Goal: Task Accomplishment & Management: Use online tool/utility

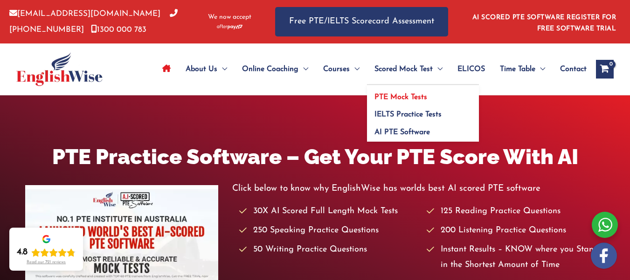
click at [403, 98] on span "PTE Mock Tests" at bounding box center [401, 96] width 53 height 7
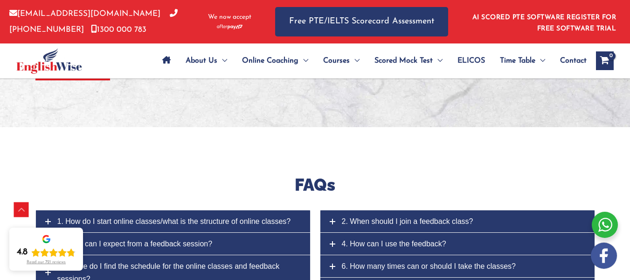
scroll to position [4060, 0]
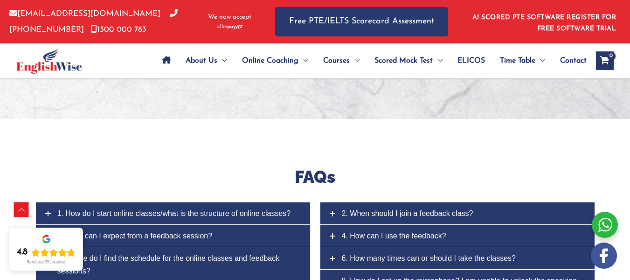
click at [607, 58] on icon "View Shopping Cart, empty" at bounding box center [605, 61] width 11 height 10
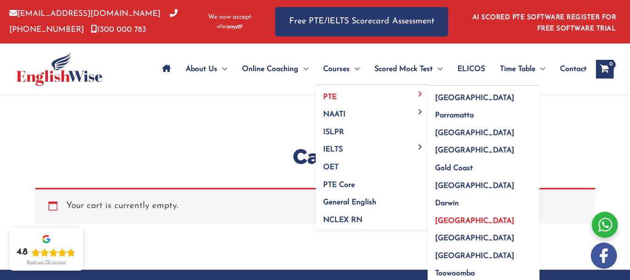
click at [447, 220] on span "Adelaide" at bounding box center [474, 220] width 79 height 7
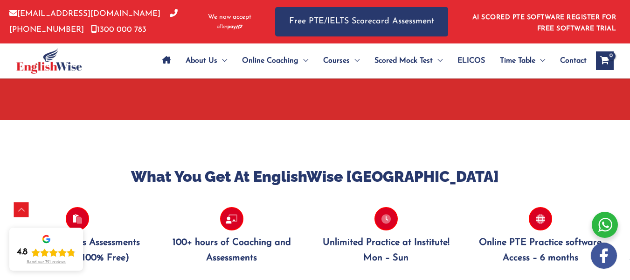
scroll to position [887, 0]
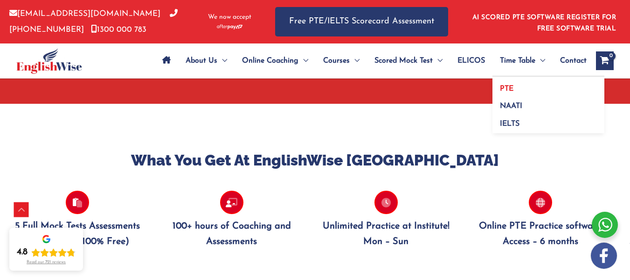
click at [508, 87] on span "PTE" at bounding box center [507, 88] width 14 height 7
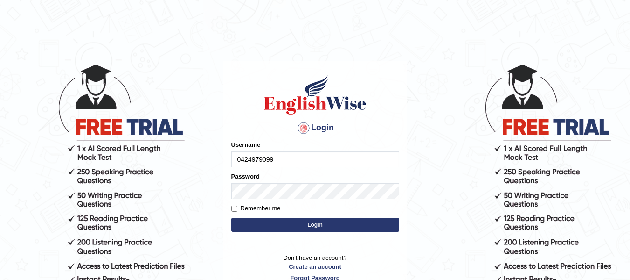
type input "0424979099"
click at [233, 208] on input "Remember me" at bounding box center [234, 208] width 6 height 6
checkbox input "true"
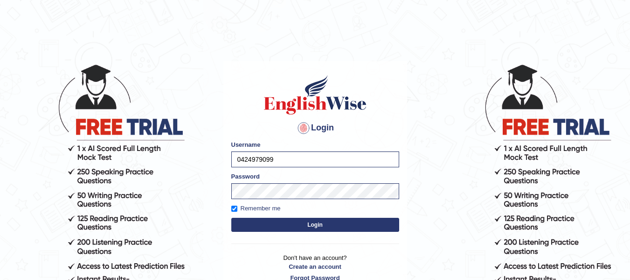
click at [317, 225] on button "Login" at bounding box center [315, 224] width 168 height 14
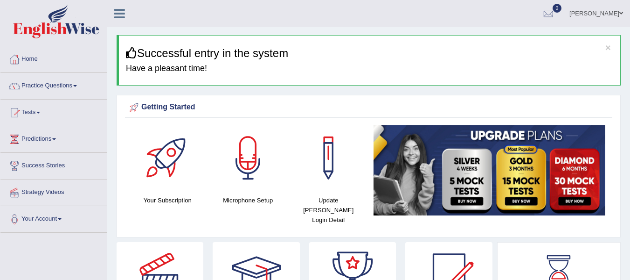
click at [30, 113] on link "Tests" at bounding box center [53, 110] width 106 height 23
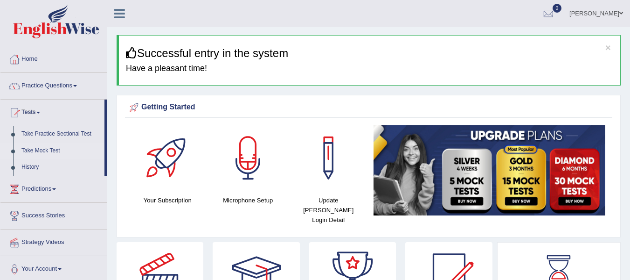
click at [25, 149] on link "Take Mock Test" at bounding box center [60, 150] width 87 height 17
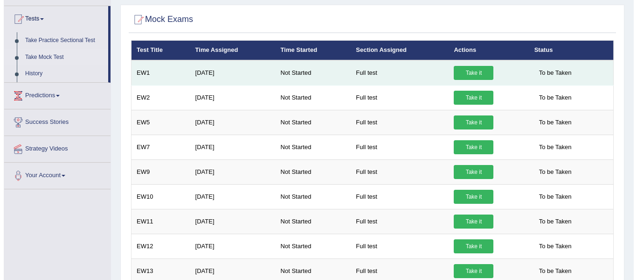
scroll to position [88, 0]
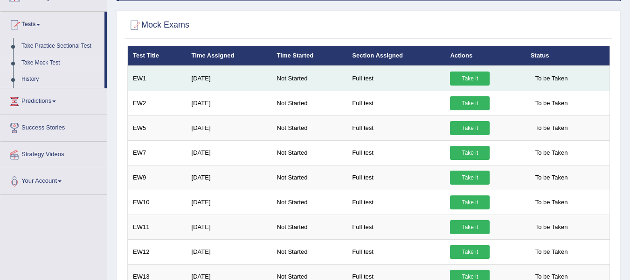
click at [475, 78] on link "Take it" at bounding box center [470, 78] width 40 height 14
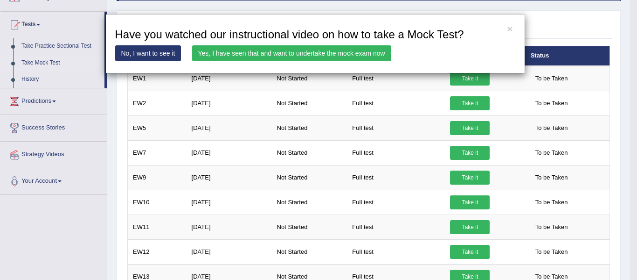
click at [287, 52] on link "Yes, I have seen that and want to undertake the mock exam now" at bounding box center [291, 53] width 199 height 16
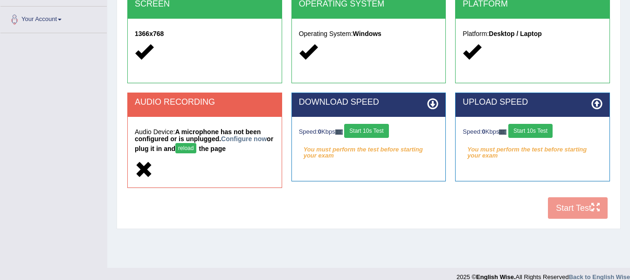
scroll to position [210, 0]
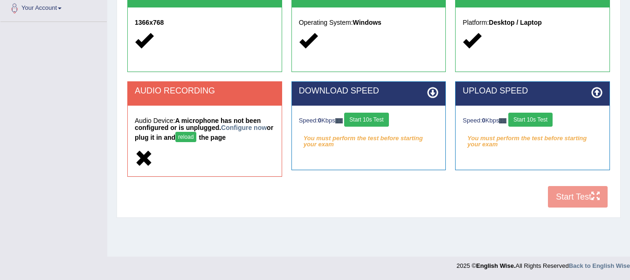
click at [200, 184] on div "AUDIO RECORDING Audio Device: A microphone has not been configured or is unplug…" at bounding box center [205, 133] width 164 height 105
click at [196, 137] on button "reload" at bounding box center [185, 137] width 21 height 10
click at [259, 127] on link "Configure now" at bounding box center [244, 127] width 46 height 7
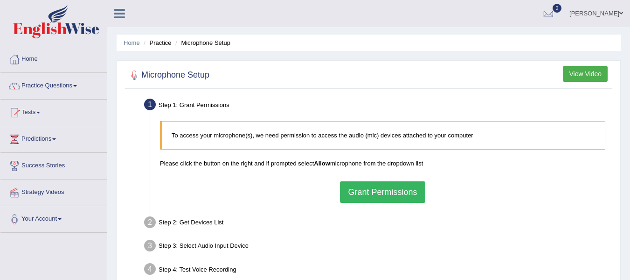
scroll to position [47, 0]
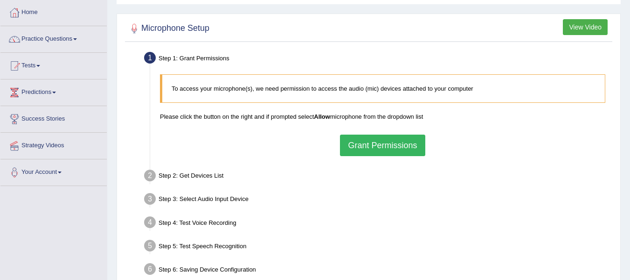
click at [393, 149] on button "Grant Permissions" at bounding box center [382, 144] width 85 height 21
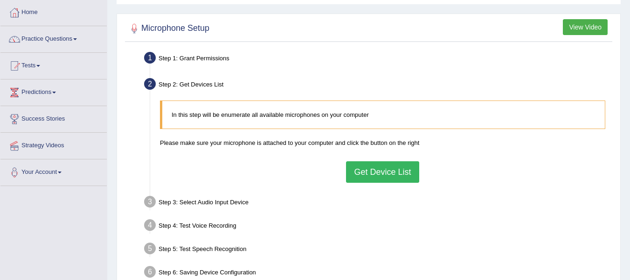
click at [385, 173] on button "Get Device List" at bounding box center [382, 171] width 73 height 21
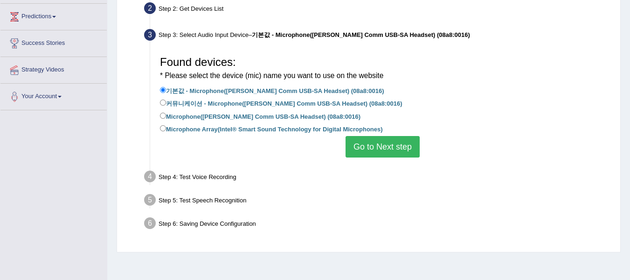
scroll to position [140, 0]
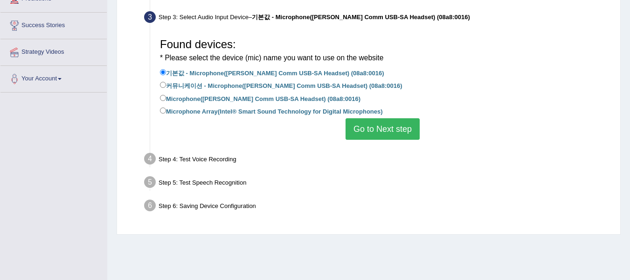
click at [384, 132] on button "Go to Next step" at bounding box center [383, 128] width 74 height 21
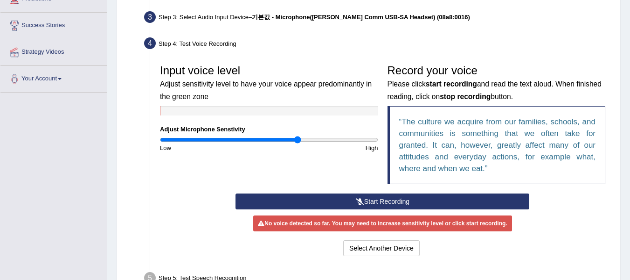
drag, startPoint x: 266, startPoint y: 139, endPoint x: 298, endPoint y: 141, distance: 32.3
click at [298, 141] on input "range" at bounding box center [269, 139] width 218 height 7
click at [298, 142] on input "range" at bounding box center [269, 139] width 218 height 7
drag, startPoint x: 297, startPoint y: 142, endPoint x: 269, endPoint y: 141, distance: 28.0
click at [269, 141] on input "range" at bounding box center [269, 139] width 218 height 7
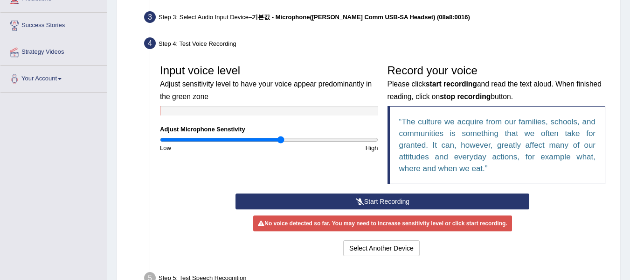
drag, startPoint x: 271, startPoint y: 141, endPoint x: 281, endPoint y: 140, distance: 9.8
click at [281, 140] on input "range" at bounding box center [269, 139] width 218 height 7
click at [385, 199] on button "Start Recording" at bounding box center [383, 201] width 294 height 16
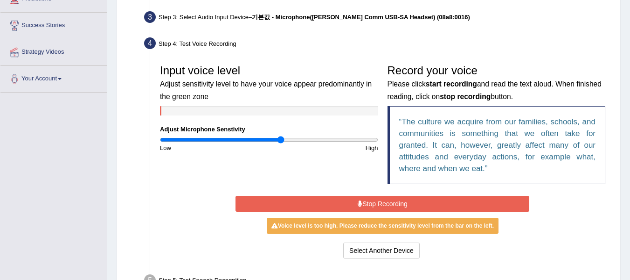
click at [393, 201] on button "Stop Recording" at bounding box center [383, 204] width 294 height 16
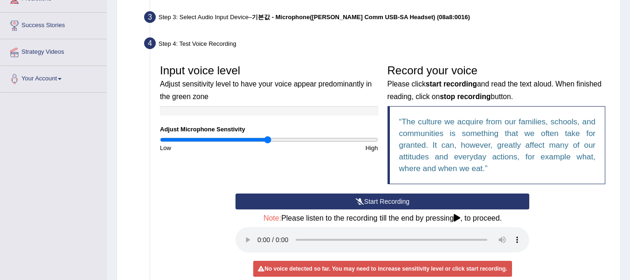
drag, startPoint x: 280, startPoint y: 140, endPoint x: 268, endPoint y: 140, distance: 12.1
type input "1"
click at [268, 140] on input "range" at bounding box center [269, 139] width 218 height 7
click at [191, 202] on div "Start Recording Stop Recording Note: Please listen to the recording till the en…" at bounding box center [382, 248] width 455 height 110
click at [397, 200] on button "Start Recording" at bounding box center [383, 201] width 294 height 16
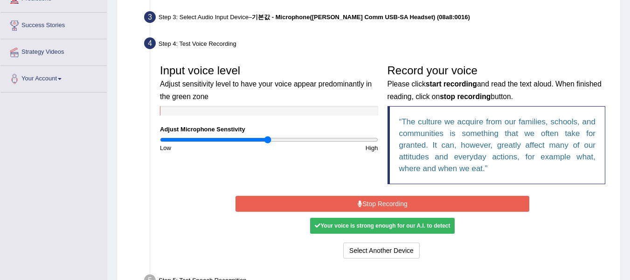
click at [400, 201] on button "Stop Recording" at bounding box center [383, 204] width 294 height 16
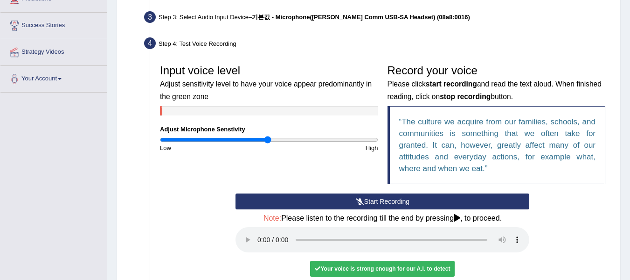
click at [377, 202] on button "Start Recording" at bounding box center [383, 201] width 294 height 16
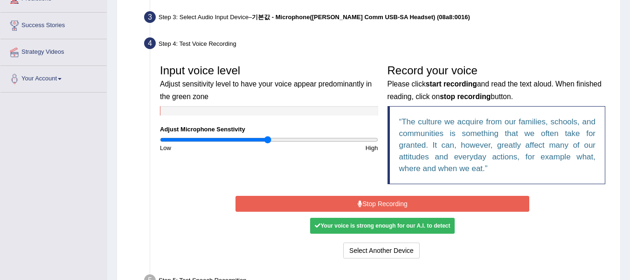
click at [381, 198] on button "Stop Recording" at bounding box center [383, 204] width 294 height 16
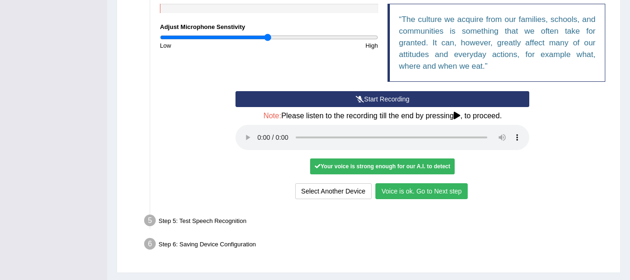
scroll to position [266, 0]
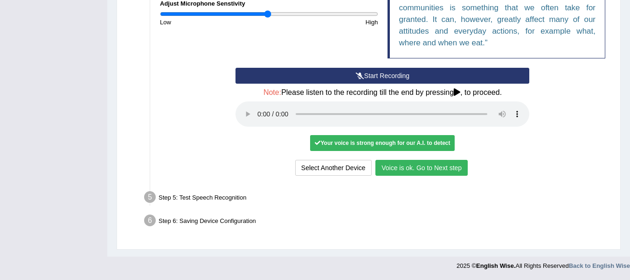
click at [425, 170] on button "Voice is ok. Go to Next step" at bounding box center [422, 168] width 92 height 16
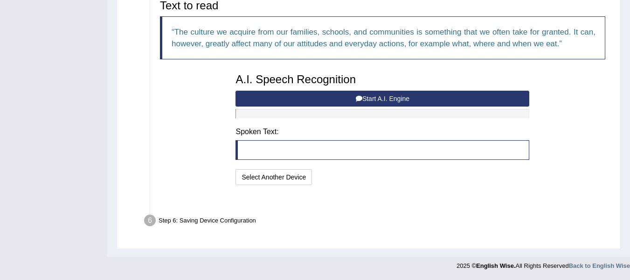
scroll to position [217, 0]
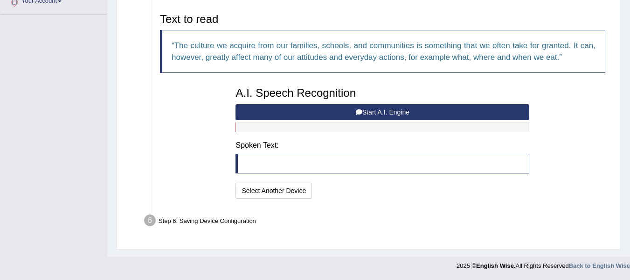
click at [377, 111] on button "Start A.I. Engine" at bounding box center [383, 112] width 294 height 16
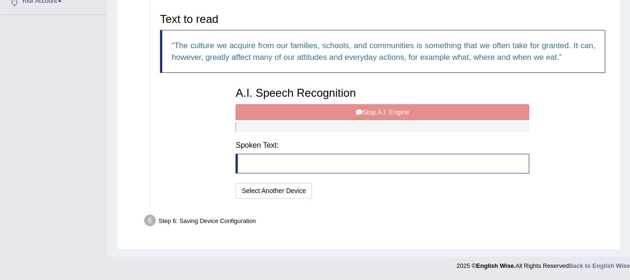
click at [393, 112] on div "A.I. Speech Recognition Start A.I. Engine Stop A.I. Engine Note: Please listen …" at bounding box center [382, 141] width 303 height 119
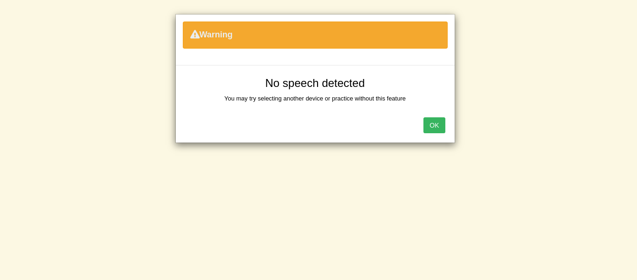
click at [436, 127] on button "OK" at bounding box center [434, 125] width 21 height 16
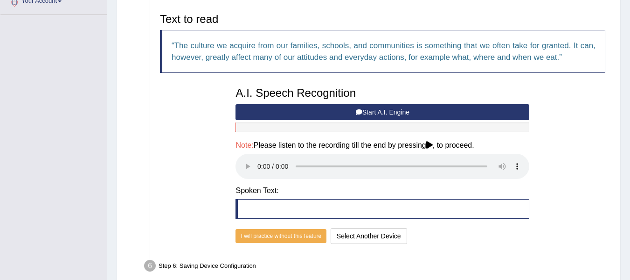
click at [390, 112] on button "Start A.I. Engine" at bounding box center [383, 112] width 294 height 16
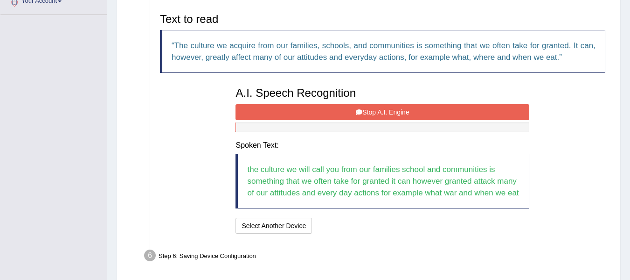
click at [395, 112] on button "Stop A.I. Engine" at bounding box center [383, 112] width 294 height 16
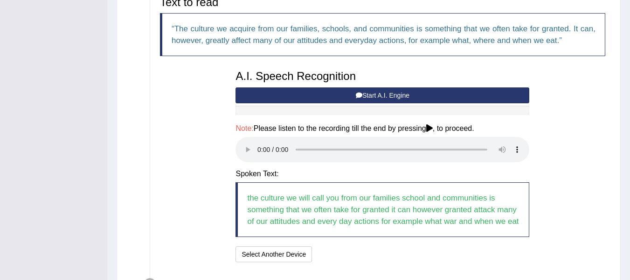
scroll to position [251, 0]
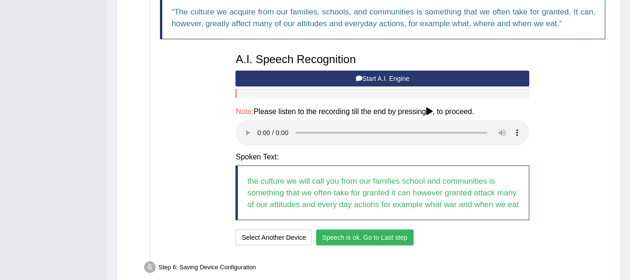
click at [409, 77] on button "Start A.I. Engine" at bounding box center [383, 78] width 294 height 16
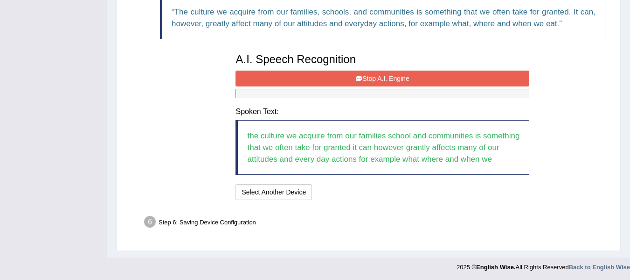
click at [386, 77] on button "Stop A.I. Engine" at bounding box center [383, 78] width 294 height 16
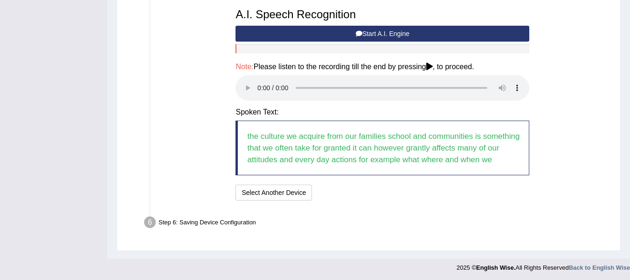
scroll to position [298, 0]
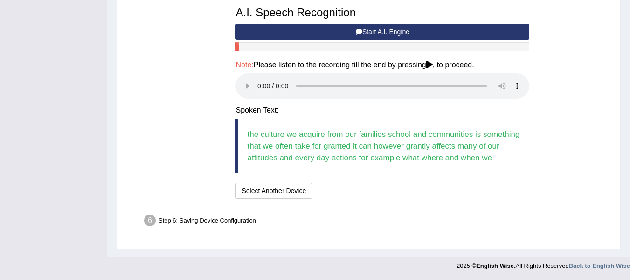
click at [343, 196] on div "I will practice without this feature Select Another Device Speech is ok. Go to …" at bounding box center [383, 191] width 294 height 18
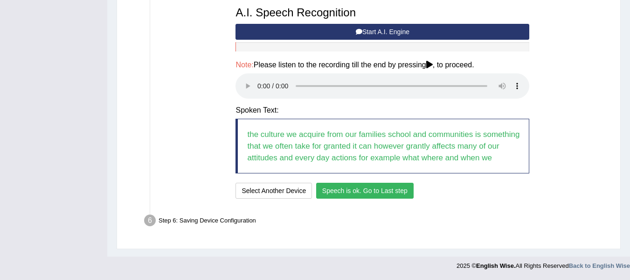
click at [374, 191] on button "Speech is ok. Go to Last step" at bounding box center [365, 190] width 98 height 16
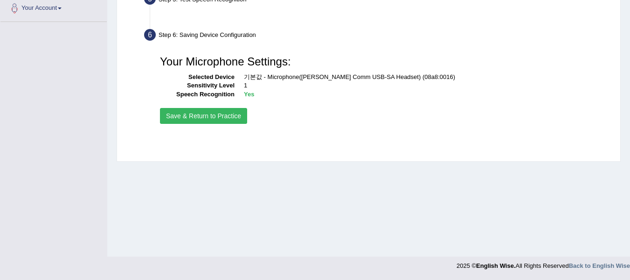
scroll to position [210, 0]
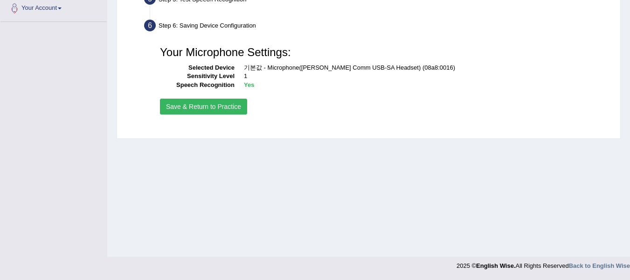
click at [199, 108] on button "Save & Return to Practice" at bounding box center [203, 106] width 87 height 16
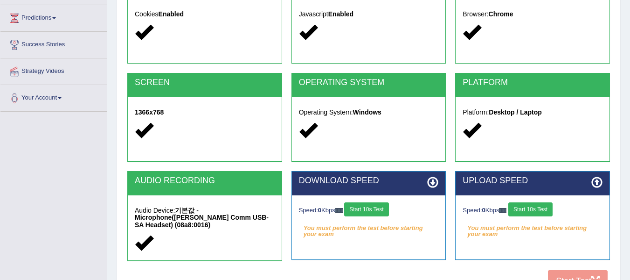
scroll to position [210, 0]
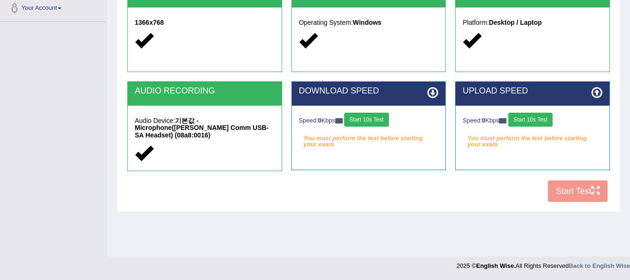
click at [577, 196] on div "COOKIES Cookies Enabled JAVASCRIPT Javascript Enabled BROWSER Browser: Chrome S…" at bounding box center [369, 46] width 488 height 322
click at [586, 191] on div "COOKIES Cookies Enabled JAVASCRIPT Javascript Enabled BROWSER Browser: Chrome S…" at bounding box center [369, 46] width 488 height 322
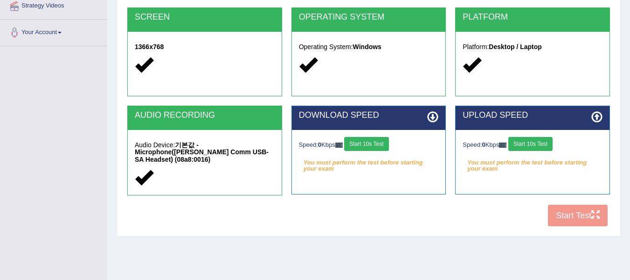
scroll to position [164, 0]
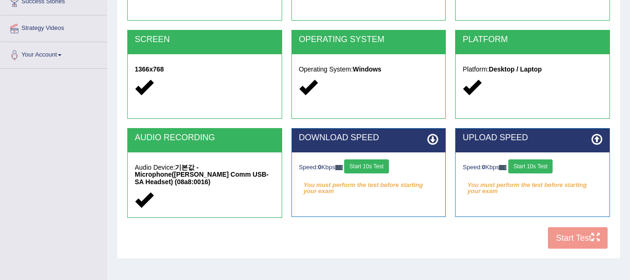
click at [372, 162] on button "Start 10s Test" at bounding box center [366, 166] width 44 height 14
click at [538, 168] on button "Start 10s Test" at bounding box center [531, 166] width 44 height 14
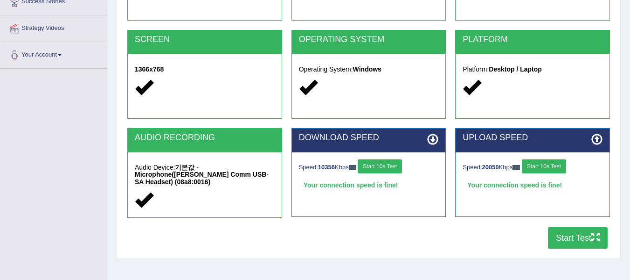
click at [570, 236] on button "Start Test" at bounding box center [578, 237] width 60 height 21
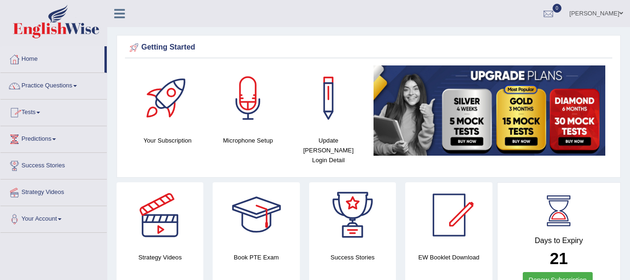
click at [35, 110] on link "Tests" at bounding box center [53, 110] width 106 height 23
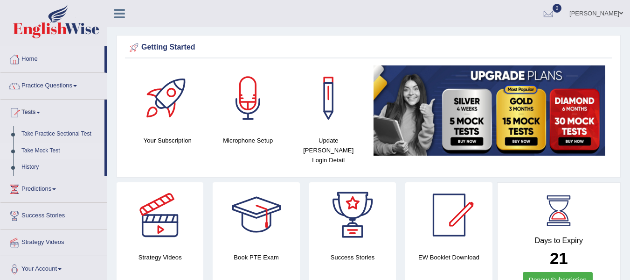
click at [40, 150] on link "Take Mock Test" at bounding box center [60, 150] width 87 height 17
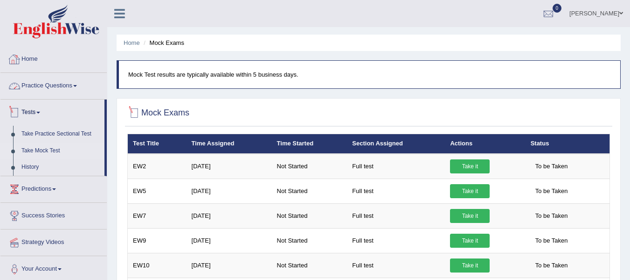
click at [26, 62] on link "Home" at bounding box center [53, 57] width 106 height 23
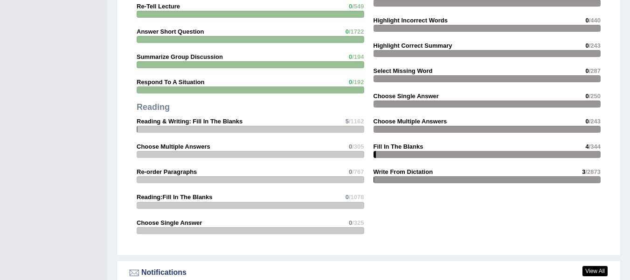
scroll to position [1064, 0]
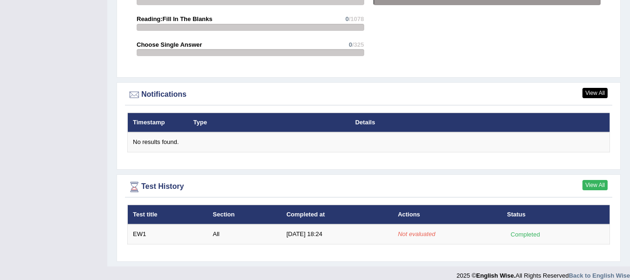
click at [601, 180] on link "View All" at bounding box center [595, 185] width 25 height 10
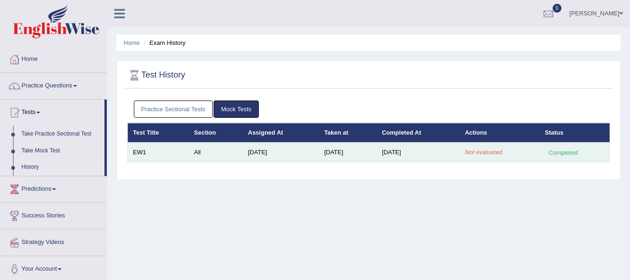
click at [491, 154] on em "Not evaluated" at bounding box center [483, 151] width 37 height 7
drag, startPoint x: 574, startPoint y: 151, endPoint x: 446, endPoint y: 157, distance: 128.5
click at [573, 150] on div "Completed" at bounding box center [564, 152] width 36 height 10
drag, startPoint x: 405, startPoint y: 150, endPoint x: 378, endPoint y: 154, distance: 27.9
click at [404, 150] on td "[DATE]" at bounding box center [418, 152] width 83 height 20
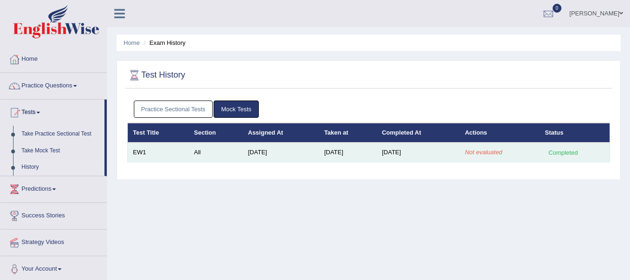
click at [334, 155] on td "[DATE]" at bounding box center [348, 152] width 58 height 20
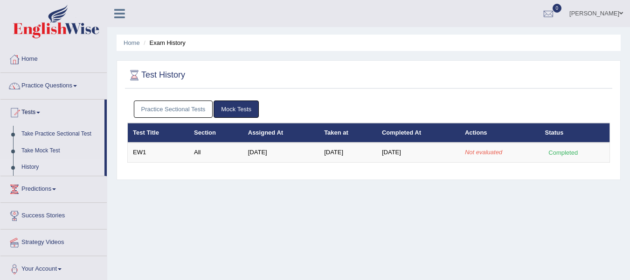
click at [236, 107] on link "Mock Tests" at bounding box center [236, 108] width 45 height 17
click at [158, 109] on link "Practice Sectional Tests" at bounding box center [173, 108] width 79 height 17
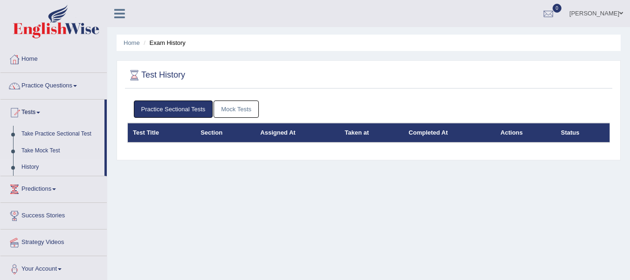
click at [236, 110] on link "Mock Tests" at bounding box center [236, 108] width 45 height 17
